Goal: Transaction & Acquisition: Purchase product/service

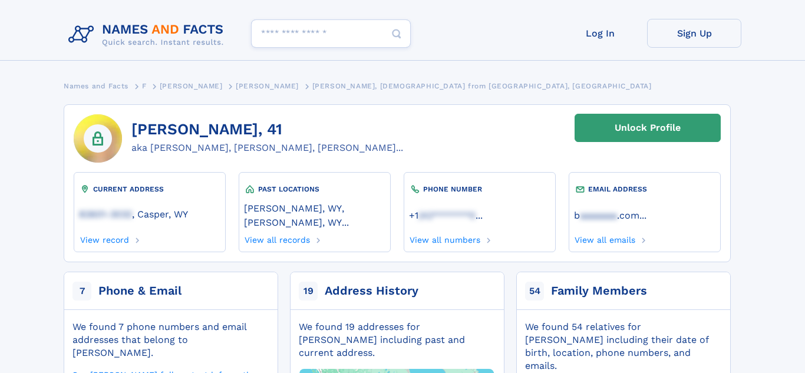
click at [192, 284] on div "7 Phone & Email" at bounding box center [170, 291] width 225 height 38
click at [177, 283] on div "Phone & Email" at bounding box center [139, 291] width 83 height 17
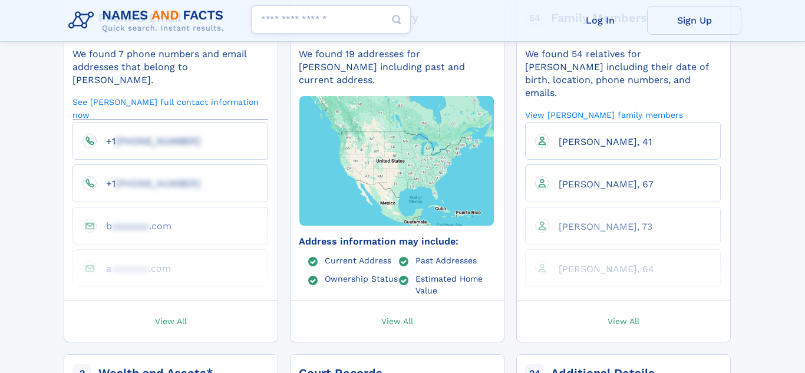
scroll to position [288, 0]
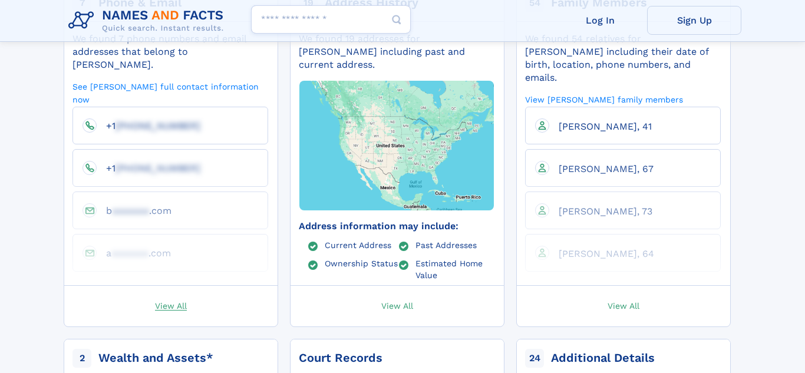
click at [180, 300] on span "View All" at bounding box center [171, 305] width 32 height 11
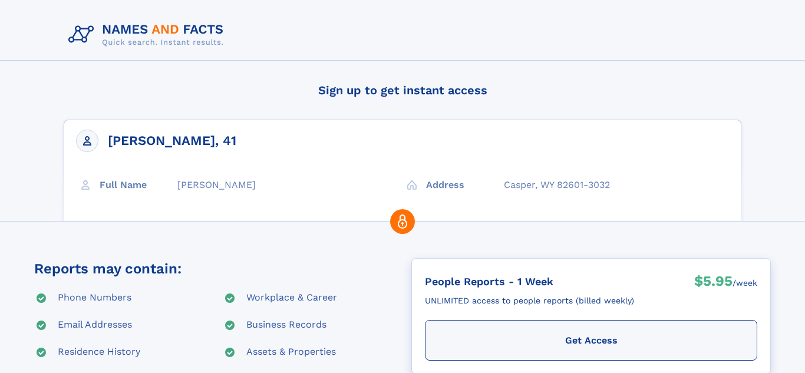
click at [438, 185] on div "[PERSON_NAME], 41 Full Name [PERSON_NAME] Address [GEOGRAPHIC_DATA], WY 82601-3…" at bounding box center [403, 204] width 678 height 169
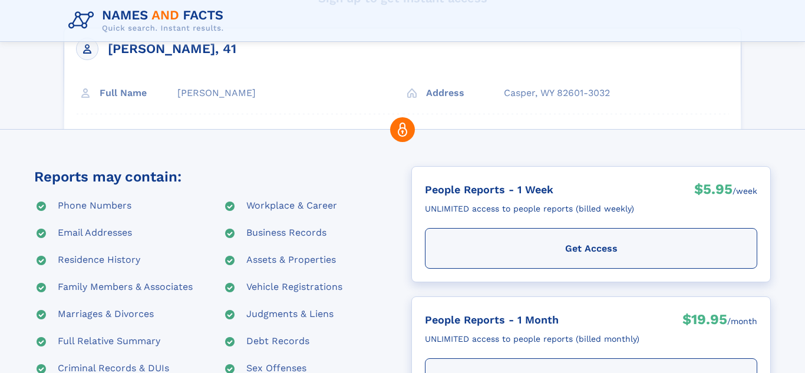
scroll to position [96, 0]
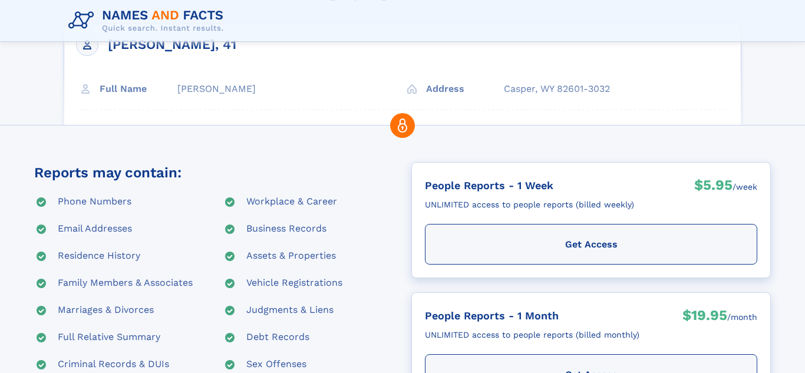
click at [401, 127] on use at bounding box center [402, 125] width 25 height 25
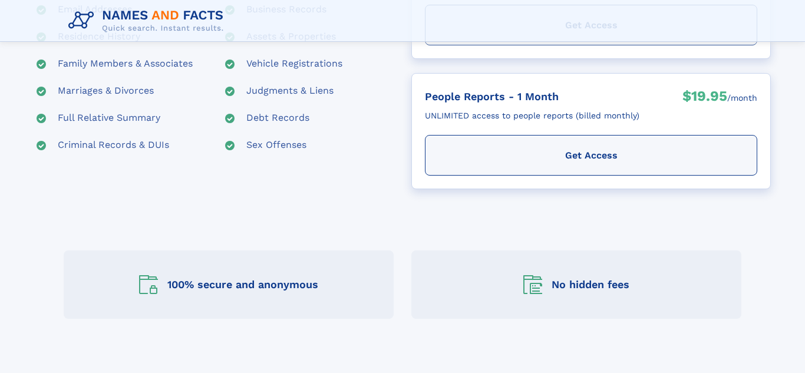
scroll to position [316, 0]
click at [534, 285] on icon at bounding box center [533, 284] width 19 height 19
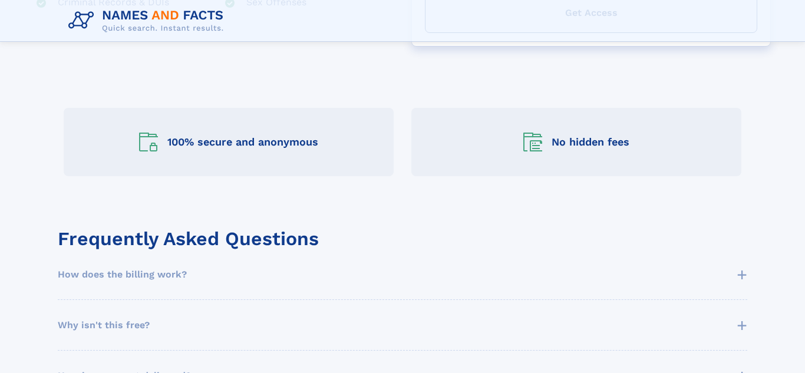
scroll to position [463, 0]
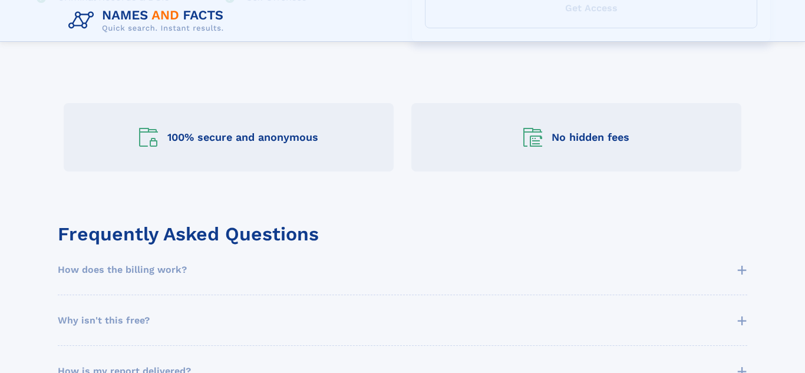
click at [585, 139] on div "No hidden fees" at bounding box center [591, 137] width 78 height 14
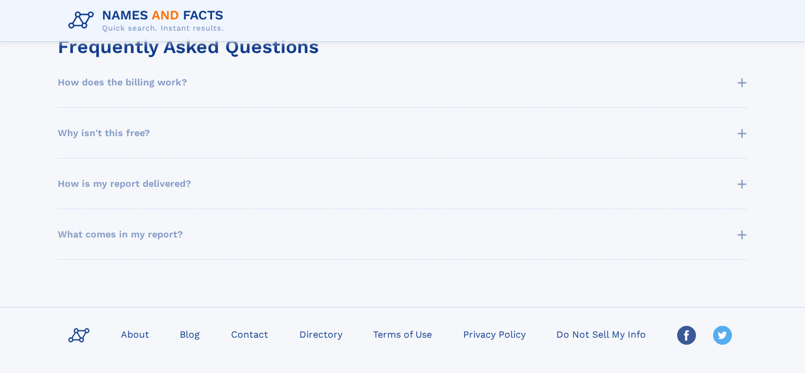
scroll to position [653, 0]
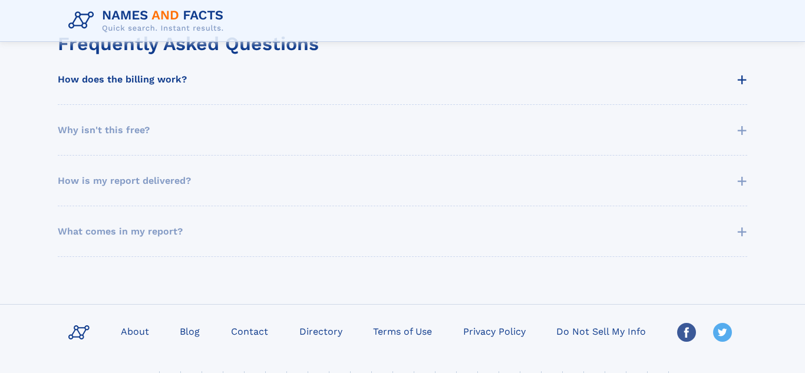
click at [159, 83] on span "How does the billing work?" at bounding box center [122, 80] width 129 height 14
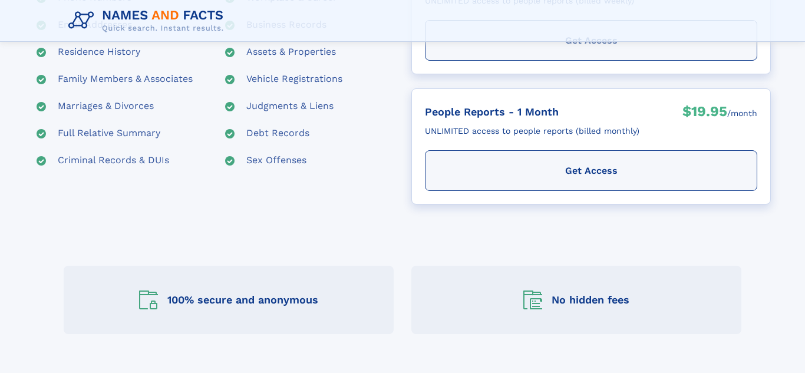
scroll to position [300, 0]
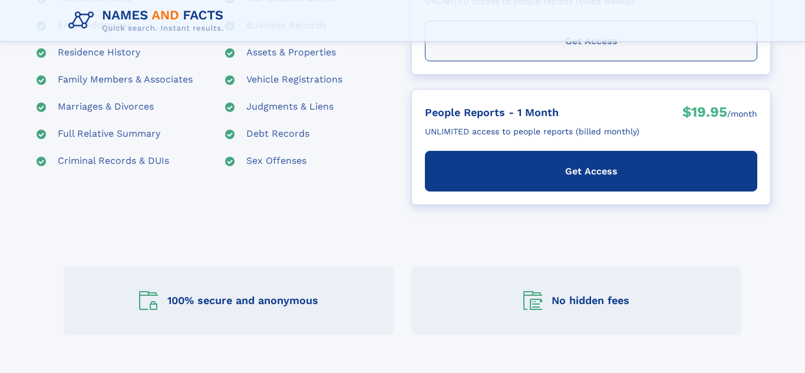
click at [552, 170] on div "Get Access" at bounding box center [591, 171] width 333 height 41
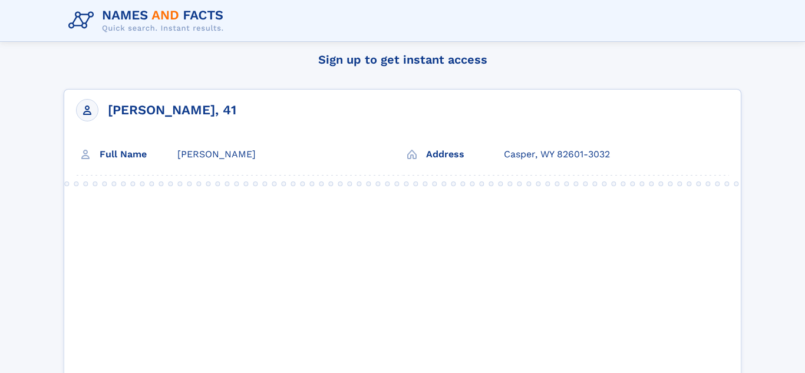
scroll to position [0, 0]
